Goal: Task Accomplishment & Management: Complete application form

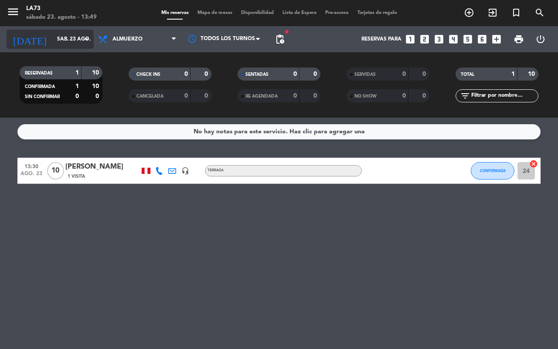
click at [86, 38] on icon "arrow_drop_down" at bounding box center [86, 39] width 10 height 10
click at [84, 39] on icon "arrow_drop_down" at bounding box center [86, 39] width 10 height 10
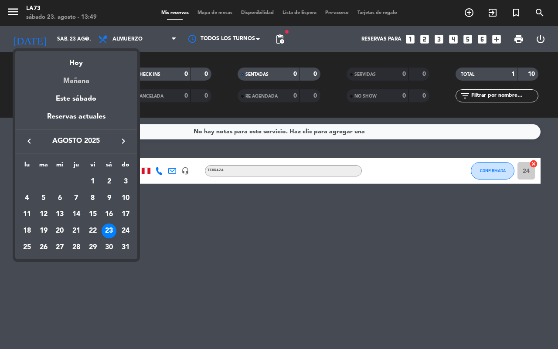
click at [85, 79] on div "Mañana" at bounding box center [76, 78] width 122 height 18
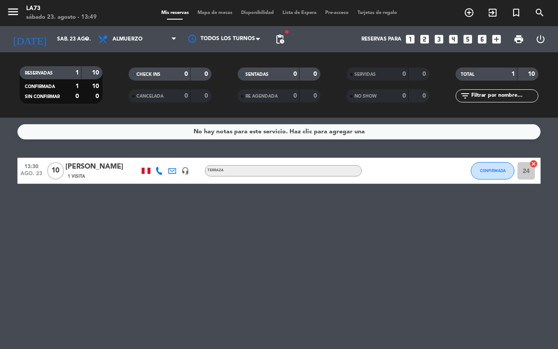
type input "dom. 24 ago."
click at [85, 79] on div "RESERVADAS 1 10" at bounding box center [61, 72] width 83 height 13
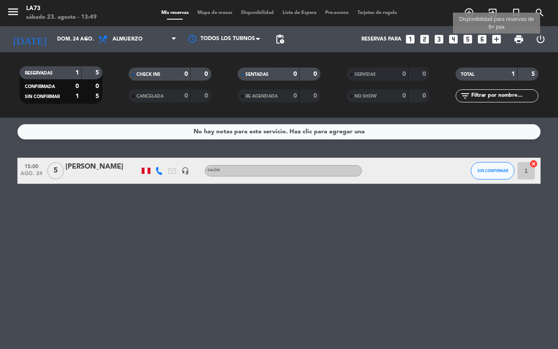
click at [496, 38] on icon "add_box" at bounding box center [496, 39] width 11 height 11
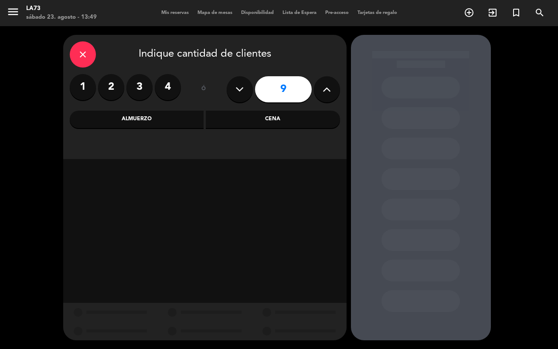
click at [323, 92] on icon at bounding box center [327, 89] width 8 height 13
type input "10"
click at [154, 121] on div "Almuerzo" at bounding box center [137, 119] width 134 height 17
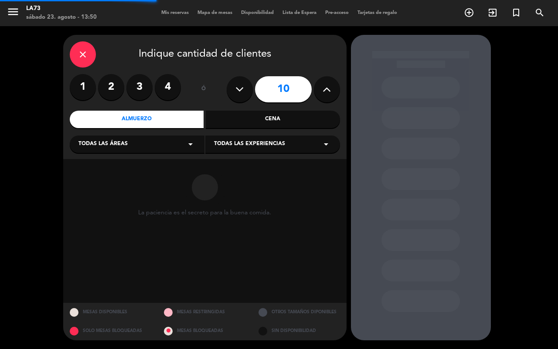
click at [178, 150] on div "Todas las áreas arrow_drop_down" at bounding box center [137, 144] width 135 height 17
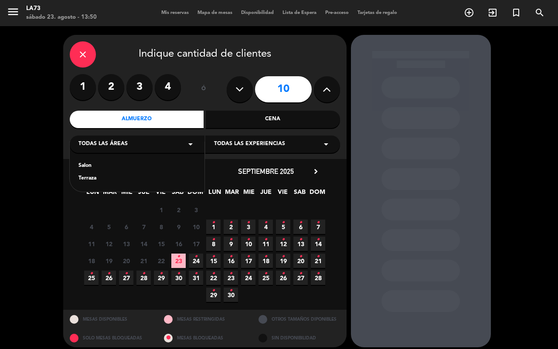
click at [90, 177] on div "Terraza" at bounding box center [136, 178] width 117 height 9
click at [90, 177] on div "chevron_left agosto 2025 LUN MAR [PERSON_NAME] VIE SAB DOM 28 29 30 31 1 2 3 4 …" at bounding box center [204, 234] width 283 height 151
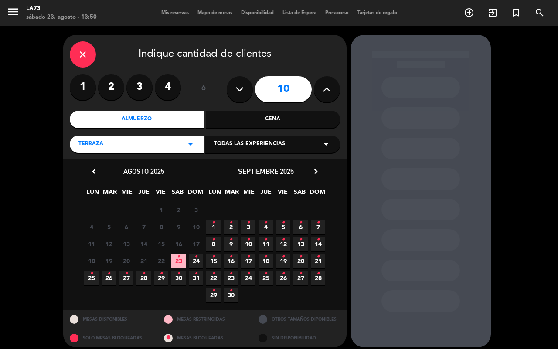
click at [193, 255] on span "24 •" at bounding box center [196, 261] width 14 height 14
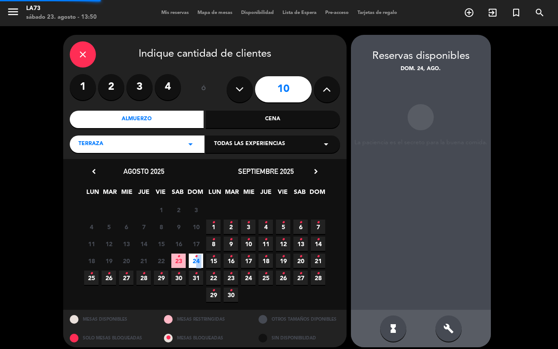
scroll to position [6, 0]
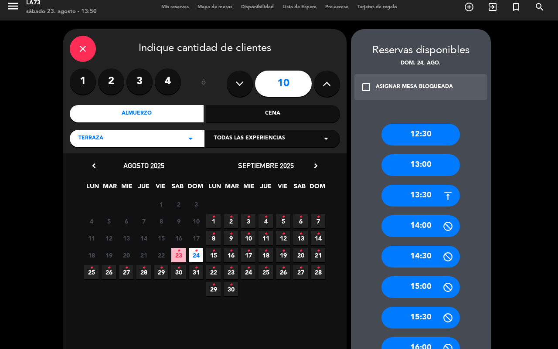
drag, startPoint x: 423, startPoint y: 164, endPoint x: 417, endPoint y: 162, distance: 6.3
click at [423, 164] on div "13:00" at bounding box center [420, 165] width 78 height 22
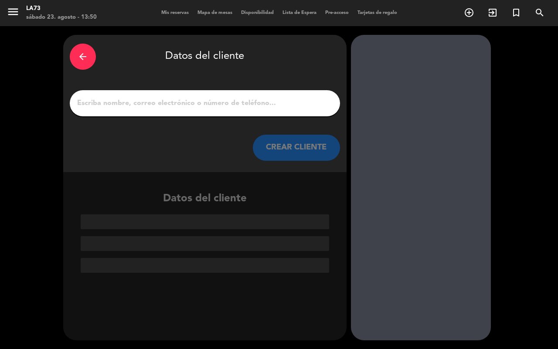
scroll to position [0, 0]
click at [216, 106] on input "1" at bounding box center [204, 103] width 257 height 12
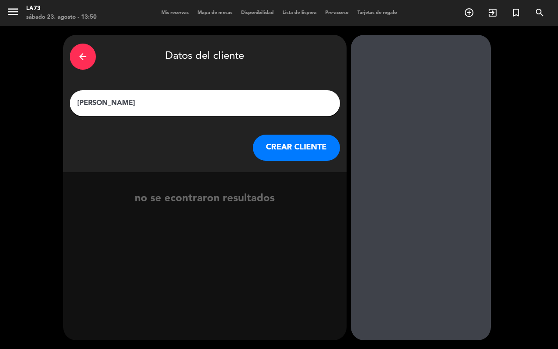
type input "[PERSON_NAME]"
click at [304, 143] on button "CREAR CLIENTE" at bounding box center [296, 148] width 87 height 26
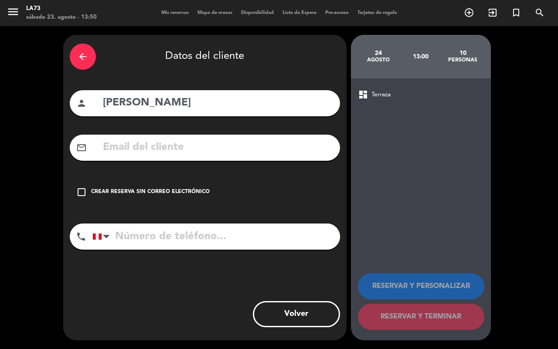
click at [136, 243] on input "tel" at bounding box center [216, 237] width 248 height 26
type input "942444134"
click at [323, 268] on div "arrow_back Datos del cliente person [PERSON_NAME] mail_outline check_box_outlin…" at bounding box center [204, 188] width 283 height 306
click at [96, 187] on div "check_box_outline_blank Crear reserva sin correo electrónico" at bounding box center [205, 192] width 270 height 26
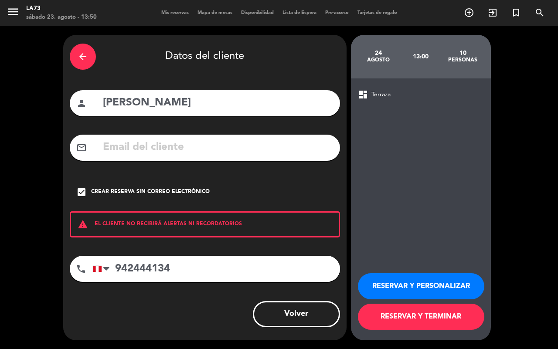
click at [426, 286] on button "RESERVAR Y PERSONALIZAR" at bounding box center [421, 286] width 126 height 26
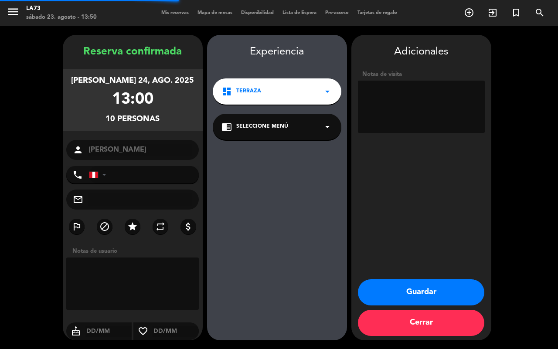
type input "[PHONE_NUMBER]"
click at [425, 298] on button "Guardar" at bounding box center [421, 292] width 126 height 26
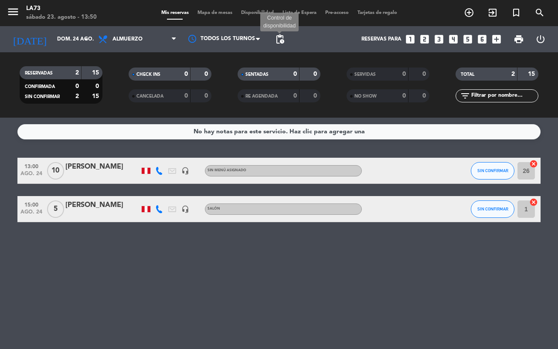
click at [280, 37] on span "pending_actions" at bounding box center [280, 39] width 10 height 10
click at [276, 44] on span "pending_actions" at bounding box center [280, 39] width 10 height 10
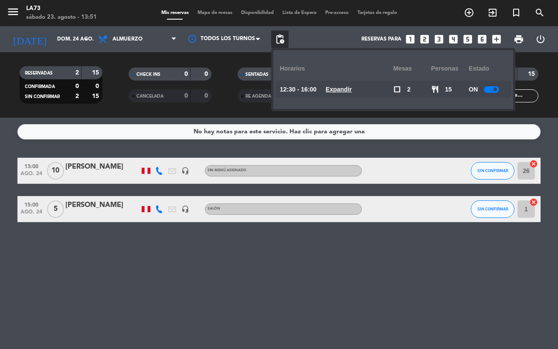
click at [487, 90] on div at bounding box center [491, 89] width 15 height 7
click at [400, 235] on div "No hay notas para este servicio. Haz clic para agregar una 13:00 ago. 24 10 [PE…" at bounding box center [279, 234] width 558 height 232
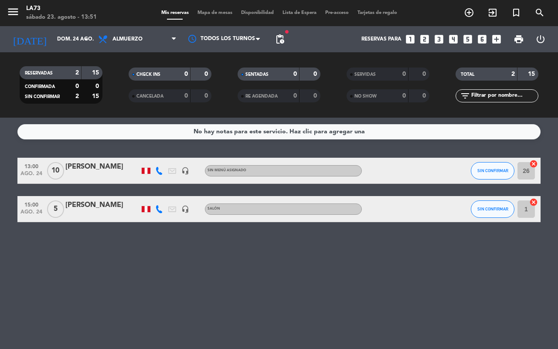
click at [249, 168] on div "Sin menú asignado" at bounding box center [283, 170] width 157 height 11
click at [112, 164] on div "[PERSON_NAME]" at bounding box center [102, 166] width 74 height 11
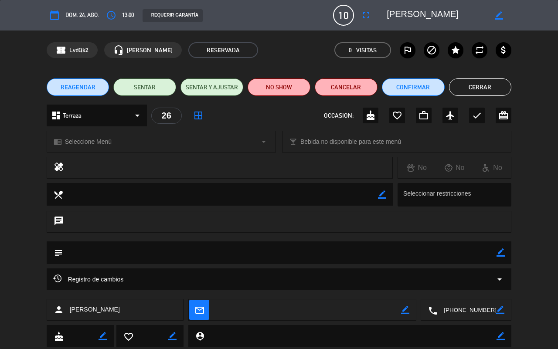
click at [94, 145] on span "Seleccione Menú" at bounding box center [88, 142] width 47 height 10
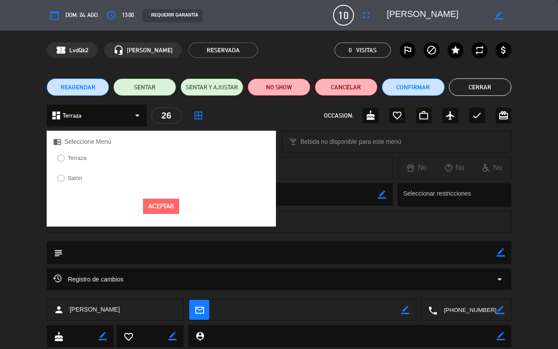
click at [76, 157] on label "Terraza" at bounding box center [77, 158] width 19 height 6
click at [160, 205] on div "Aceptar" at bounding box center [161, 206] width 229 height 28
click at [166, 213] on button "Aceptar" at bounding box center [161, 206] width 36 height 15
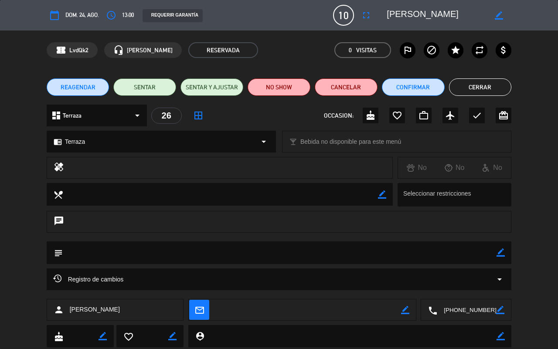
click at [495, 90] on button "Cerrar" at bounding box center [480, 86] width 63 height 17
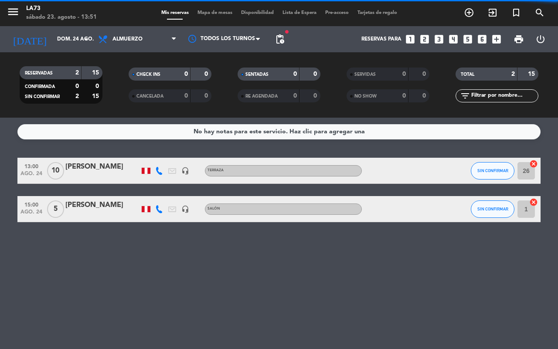
click at [205, 255] on div "No hay notas para este servicio. Haz clic para agregar una 13:00 ago. 24 10 [PE…" at bounding box center [279, 234] width 558 height 232
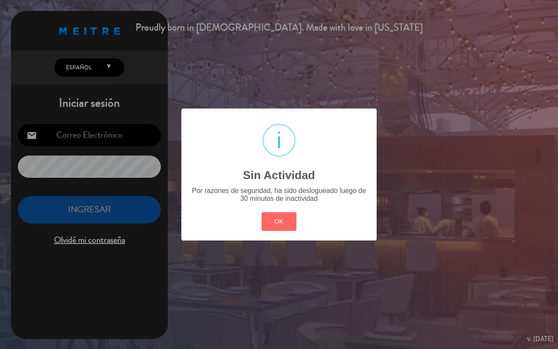
type input "[EMAIL_ADDRESS][DOMAIN_NAME]"
